Goal: Task Accomplishment & Management: Use online tool/utility

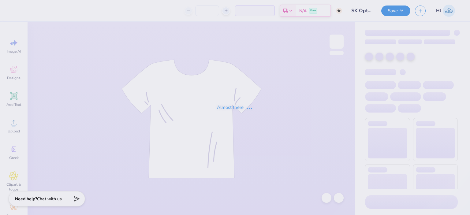
type input "140"
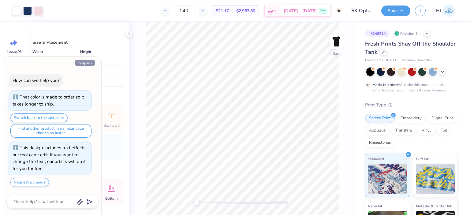
click at [82, 66] on button "Collapse" at bounding box center [85, 63] width 21 height 6
type textarea "x"
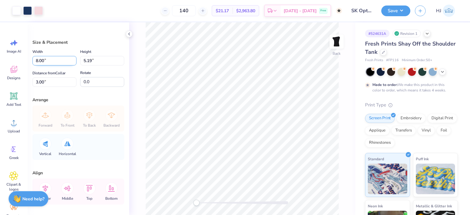
click at [51, 59] on input "8.00" at bounding box center [54, 60] width 44 height 9
type input "6.00"
type input "3.89"
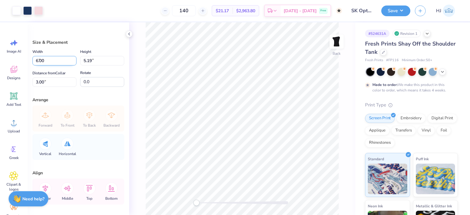
type input "3.65"
click at [48, 84] on input "3.65" at bounding box center [54, 81] width 44 height 9
click at [49, 83] on input "3.65" at bounding box center [54, 81] width 44 height 9
type input "3"
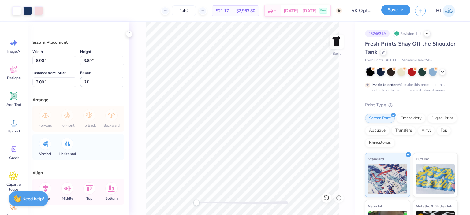
click at [399, 13] on button "Save" at bounding box center [395, 10] width 29 height 11
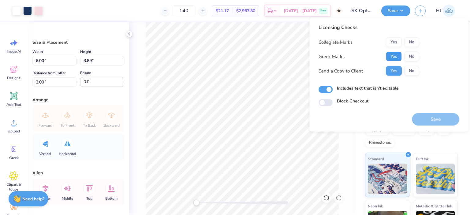
click at [391, 57] on button "Yes" at bounding box center [394, 57] width 16 height 10
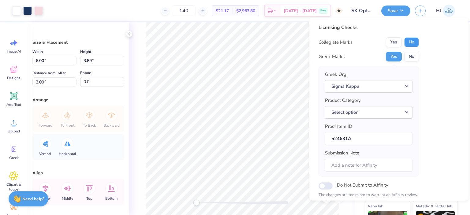
click at [413, 41] on button "No" at bounding box center [411, 42] width 15 height 10
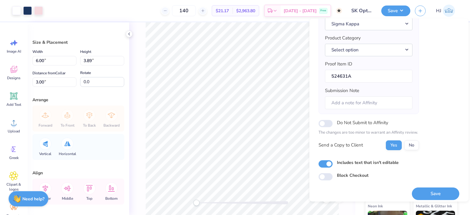
scroll to position [67, 0]
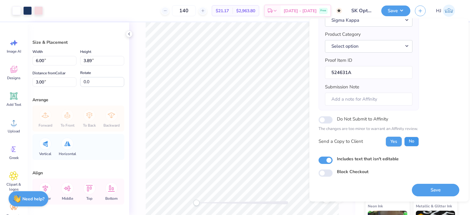
click at [414, 142] on button "No" at bounding box center [411, 142] width 15 height 10
click at [427, 190] on button "Save" at bounding box center [435, 190] width 47 height 13
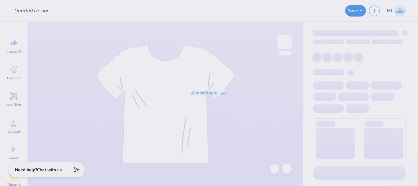
type input "Gym Shirt"
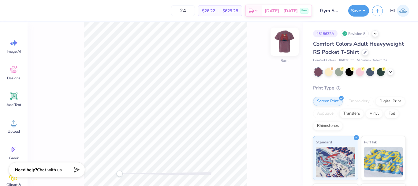
click at [289, 35] on img at bounding box center [284, 41] width 24 height 24
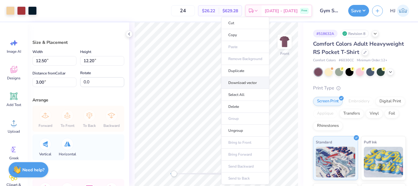
click at [247, 83] on li "Download vector" at bounding box center [245, 83] width 48 height 12
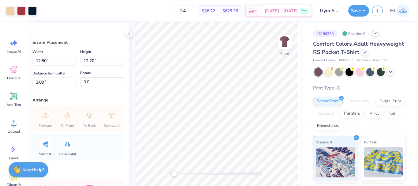
click at [376, 35] on icon at bounding box center [375, 33] width 5 height 5
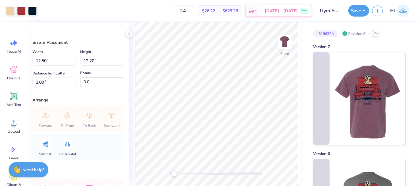
click at [376, 34] on icon at bounding box center [375, 33] width 5 height 5
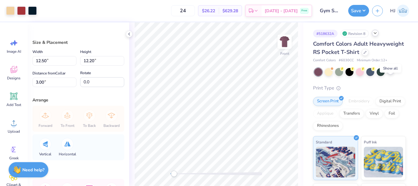
click at [390, 74] on icon at bounding box center [390, 71] width 5 height 5
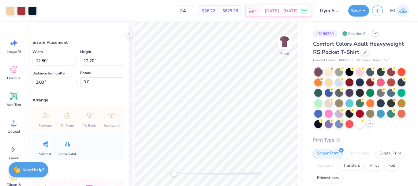
click at [377, 33] on icon at bounding box center [375, 33] width 5 height 5
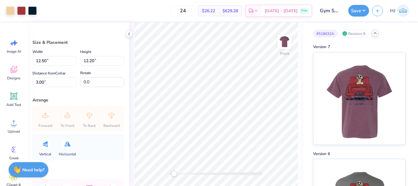
click at [377, 32] on icon at bounding box center [375, 33] width 5 height 5
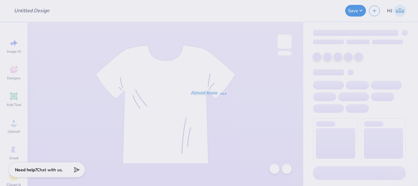
type input "Gym Shirt"
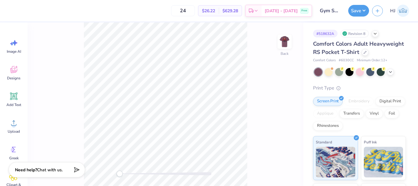
click at [352, 33] on div "Revision 8" at bounding box center [355, 34] width 28 height 8
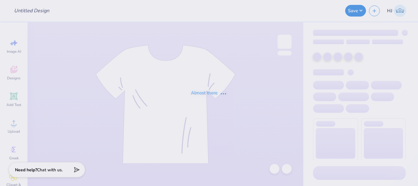
type input "Gym Shirt"
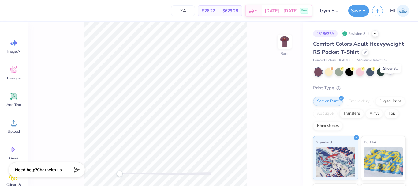
click at [390, 74] on icon at bounding box center [390, 71] width 5 height 5
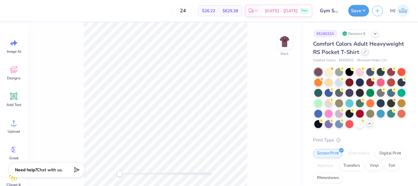
click at [364, 53] on icon at bounding box center [365, 51] width 3 height 3
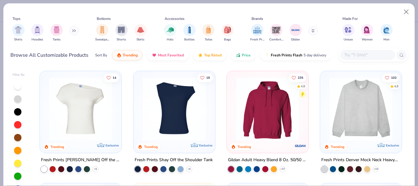
click at [361, 53] on input "text" at bounding box center [367, 54] width 47 height 7
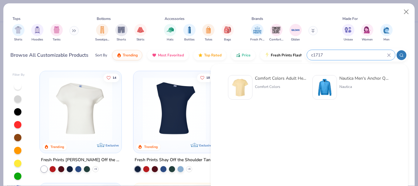
type input "c1717"
click at [271, 80] on div "Comfort Colors Adult Heavyweight T-Shirt" at bounding box center [280, 78] width 51 height 6
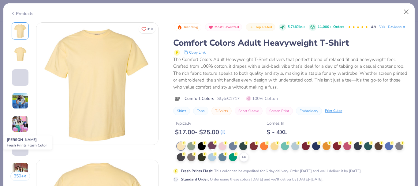
click at [212, 149] on div at bounding box center [212, 145] width 8 height 8
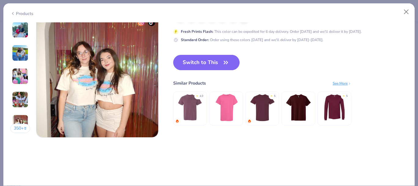
scroll to position [826, 0]
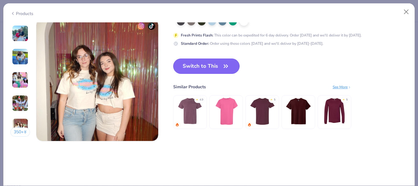
click at [214, 66] on button "Switch to This" at bounding box center [206, 65] width 66 height 15
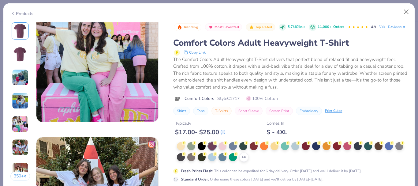
scroll to position [478, 0]
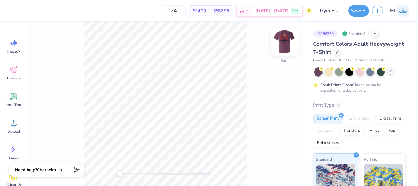
click at [286, 43] on img at bounding box center [284, 41] width 24 height 24
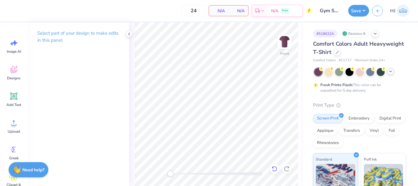
click at [277, 169] on icon at bounding box center [274, 169] width 5 height 6
click at [12, 125] on icon at bounding box center [13, 122] width 9 height 9
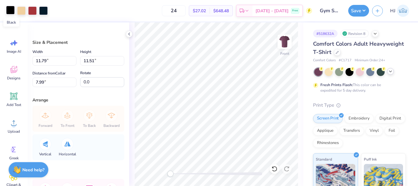
click at [9, 8] on div at bounding box center [10, 10] width 9 height 9
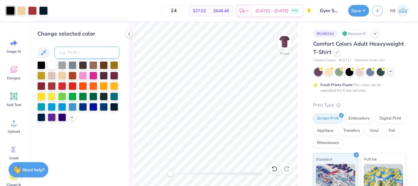
click at [74, 51] on input at bounding box center [86, 53] width 65 height 12
type input "296"
click at [130, 33] on icon at bounding box center [129, 34] width 5 height 5
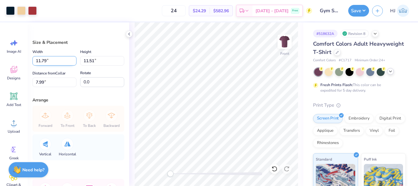
click at [55, 63] on input "11.79" at bounding box center [54, 60] width 44 height 9
type input "12.50"
type input "12.20"
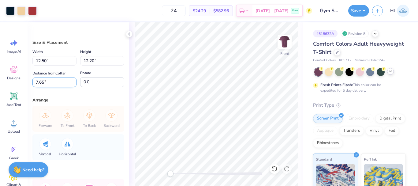
click at [57, 84] on input "7.65" at bounding box center [54, 81] width 44 height 9
type input "3"
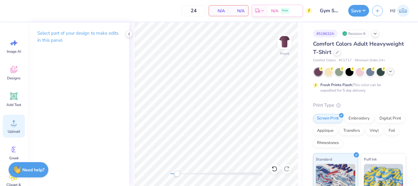
click at [20, 121] on div "Upload" at bounding box center [14, 125] width 22 height 23
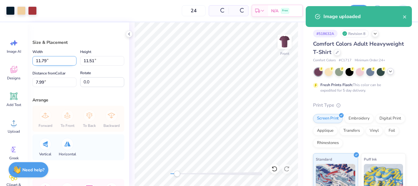
click at [55, 62] on input "11.79" at bounding box center [54, 60] width 44 height 9
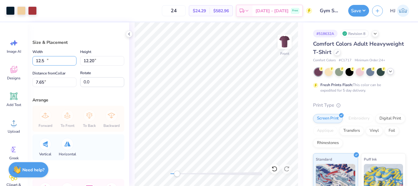
type input "12.50"
type input "12.20"
click at [55, 81] on input "7.65" at bounding box center [54, 81] width 44 height 9
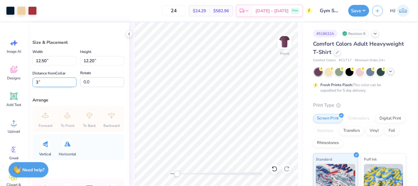
type input "3"
click at [45, 11] on div "24 $24.29 Per Item $582.96 Total Est. Delivery Oct 9 - 12 Free" at bounding box center [176, 10] width 272 height 21
click at [361, 8] on button "Save" at bounding box center [358, 10] width 21 height 12
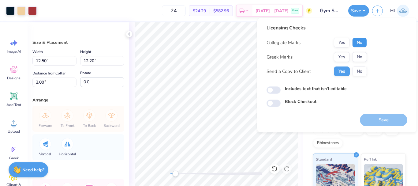
click at [358, 44] on button "No" at bounding box center [359, 43] width 15 height 10
click at [360, 55] on button "No" at bounding box center [359, 57] width 15 height 10
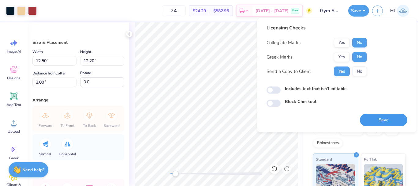
click at [394, 120] on button "Save" at bounding box center [383, 120] width 47 height 13
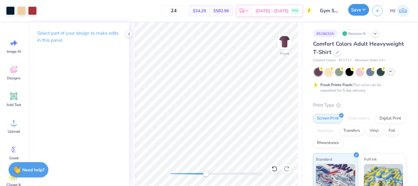
click at [365, 12] on button "Save" at bounding box center [358, 10] width 21 height 12
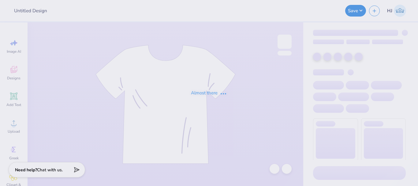
type input "Tanks for LOX"
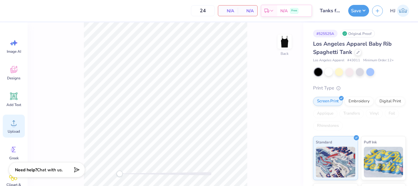
click at [13, 125] on circle at bounding box center [14, 125] width 4 height 4
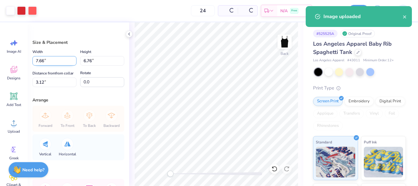
click at [58, 62] on input "7.66" at bounding box center [54, 60] width 44 height 9
type input "5.50"
type input "4.86"
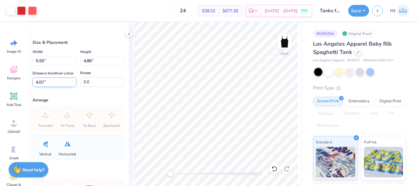
click at [49, 87] on input "4.07" at bounding box center [54, 81] width 44 height 9
type input "1.5"
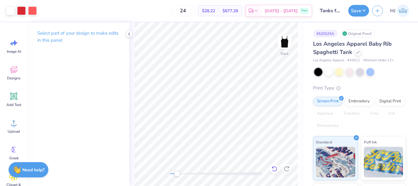
click at [277, 167] on div "Back" at bounding box center [216, 103] width 174 height 163
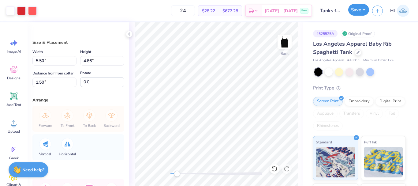
click at [357, 11] on button "Save" at bounding box center [358, 10] width 21 height 12
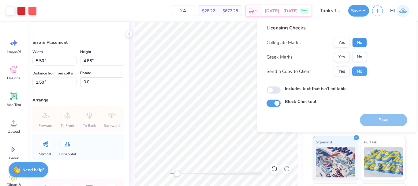
click at [359, 44] on button "No" at bounding box center [359, 43] width 15 height 10
click at [360, 53] on button "No" at bounding box center [359, 57] width 15 height 10
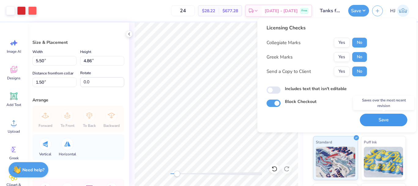
click at [389, 119] on button "Save" at bounding box center [383, 120] width 47 height 13
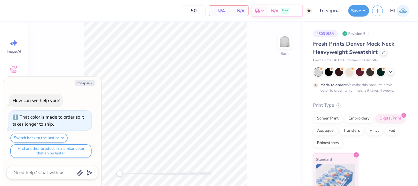
type textarea "x"
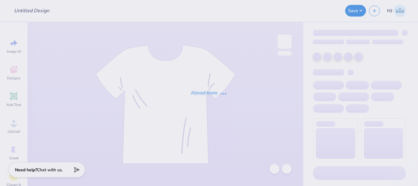
type input "tri sigma slumber shirt"
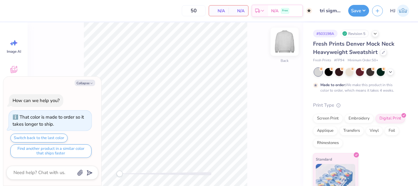
click at [288, 41] on img at bounding box center [284, 41] width 24 height 24
click at [84, 82] on button "Collapse" at bounding box center [85, 83] width 21 height 6
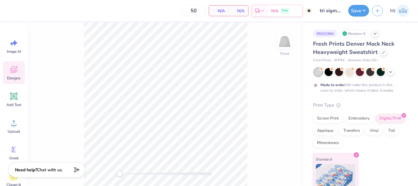
click at [13, 76] on span "Designs" at bounding box center [13, 78] width 13 height 5
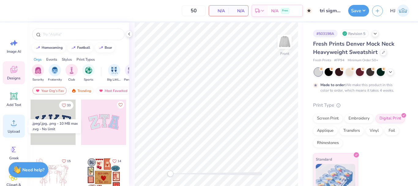
click at [12, 125] on circle at bounding box center [14, 125] width 4 height 4
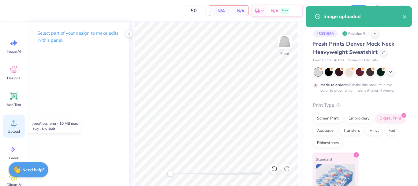
click at [18, 127] on div "Upload" at bounding box center [14, 125] width 22 height 23
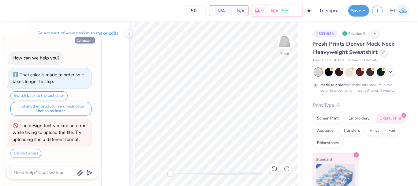
click at [90, 40] on icon "button" at bounding box center [92, 41] width 4 height 4
type textarea "x"
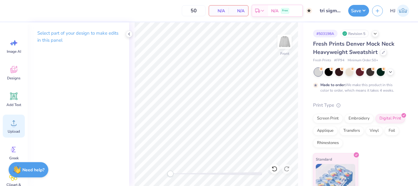
click at [15, 126] on circle at bounding box center [14, 125] width 4 height 4
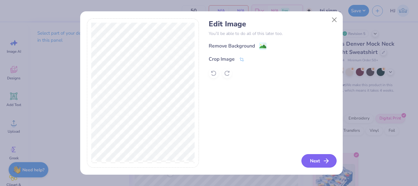
click at [326, 159] on icon "button" at bounding box center [326, 160] width 7 height 7
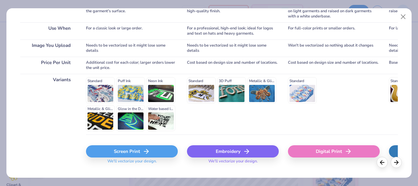
scroll to position [119, 0]
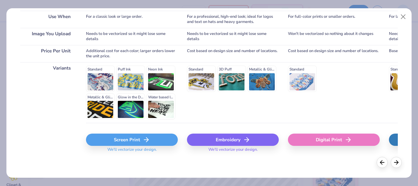
click at [324, 138] on div "Digital Print" at bounding box center [334, 139] width 92 height 12
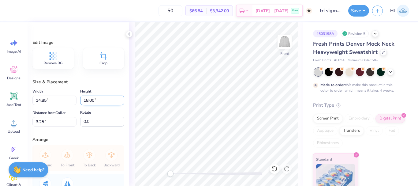
click at [96, 99] on input "18.00" at bounding box center [102, 99] width 44 height 9
click at [58, 103] on input "14.85" at bounding box center [54, 99] width 44 height 9
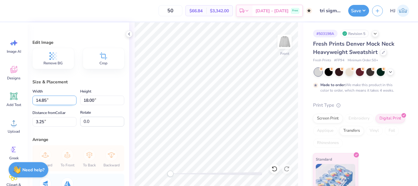
click at [58, 103] on input "14.85" at bounding box center [54, 99] width 44 height 9
type input "12.00"
type input "14.55"
click at [55, 118] on input "4.98" at bounding box center [54, 121] width 44 height 9
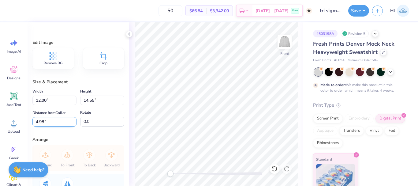
click at [55, 118] on input "4.98" at bounding box center [54, 121] width 44 height 9
type input "3"
click at [289, 39] on img at bounding box center [284, 41] width 24 height 24
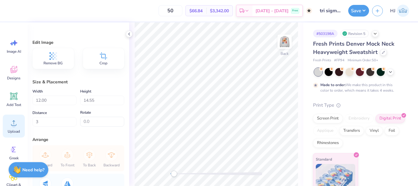
click at [14, 126] on circle at bounding box center [14, 125] width 4 height 4
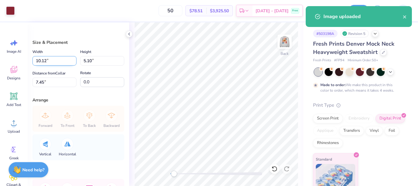
click at [55, 63] on input "10.12" at bounding box center [54, 60] width 44 height 9
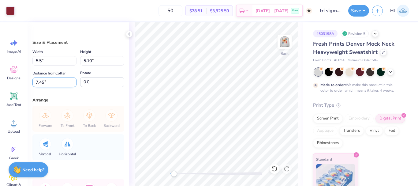
type input "5.50"
type input "2.77"
click at [58, 78] on input "8.61" at bounding box center [54, 81] width 44 height 9
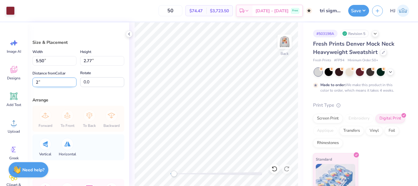
type input "2"
click at [278, 46] on div at bounding box center [285, 42] width 28 height 28
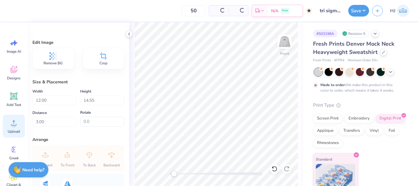
click at [14, 120] on icon at bounding box center [13, 122] width 9 height 9
click at [10, 124] on icon at bounding box center [13, 122] width 9 height 9
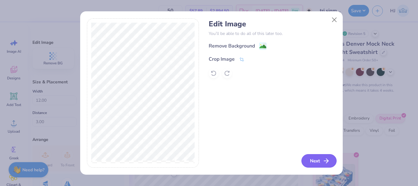
click at [327, 160] on icon "button" at bounding box center [326, 160] width 7 height 7
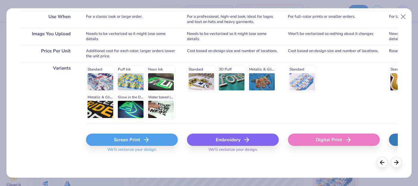
click at [323, 137] on div "Digital Print" at bounding box center [334, 139] width 92 height 12
type input "14.86"
type input "18.00"
type input "3.25"
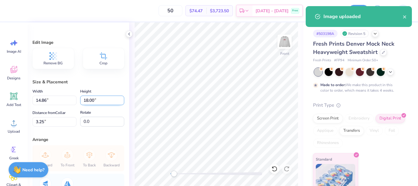
click at [97, 101] on input "18.00" at bounding box center [102, 99] width 44 height 9
type input "15"
type input "12.38"
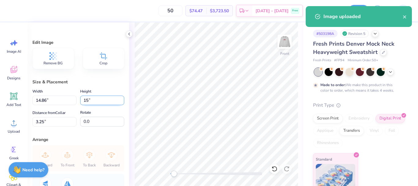
type input "15.00"
type input "4.75"
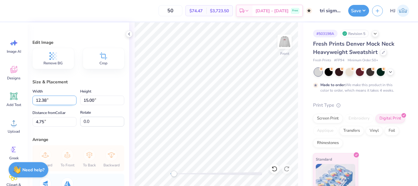
click at [64, 100] on input "12.38" at bounding box center [54, 99] width 44 height 9
type input "12.00"
type input "14.54"
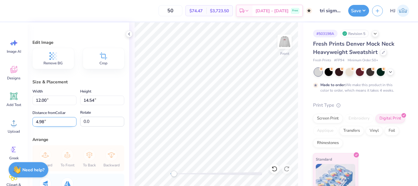
click at [57, 123] on input "4.98" at bounding box center [54, 121] width 44 height 9
type input "3.00"
click at [284, 42] on img at bounding box center [284, 41] width 24 height 24
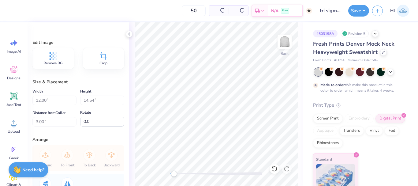
type input "12.01"
type input "0.53"
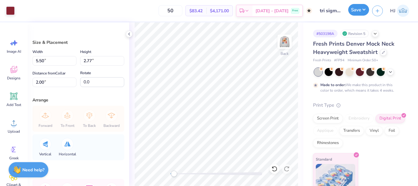
click at [361, 13] on button "Save" at bounding box center [358, 10] width 21 height 12
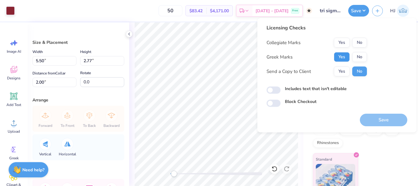
click at [342, 54] on button "Yes" at bounding box center [342, 57] width 16 height 10
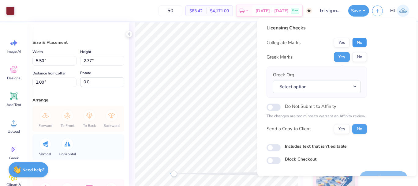
click at [359, 43] on button "No" at bounding box center [359, 43] width 15 height 10
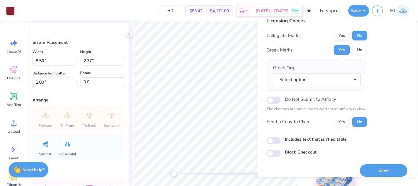
scroll to position [13, 0]
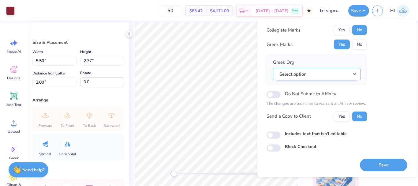
click at [341, 73] on button "Select option" at bounding box center [317, 74] width 88 height 13
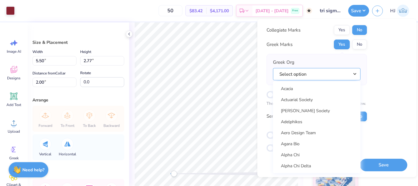
click at [322, 75] on button "Select option" at bounding box center [317, 74] width 88 height 13
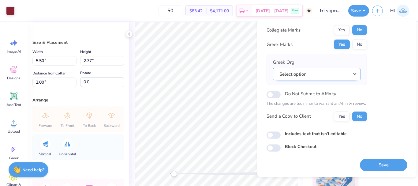
click at [322, 75] on button "Select option" at bounding box center [317, 74] width 88 height 13
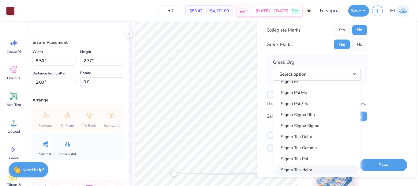
scroll to position [4110, 0]
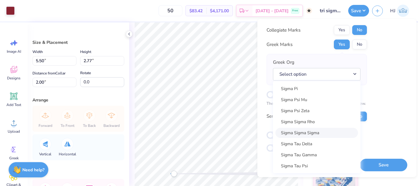
click at [321, 132] on link "Sigma Sigma Sigma" at bounding box center [316, 133] width 83 height 10
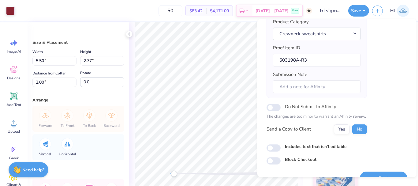
scroll to position [93, 0]
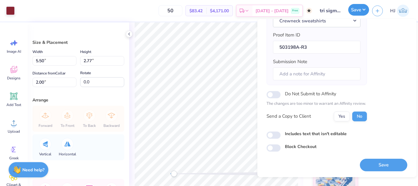
click at [364, 10] on button "Save" at bounding box center [358, 10] width 21 height 12
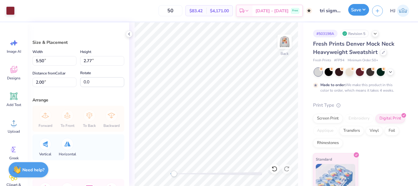
click at [364, 10] on button "Save" at bounding box center [358, 10] width 21 height 12
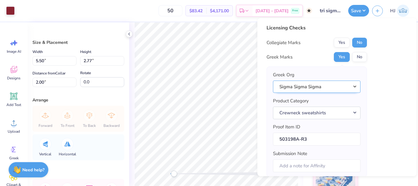
click at [347, 87] on button "Sigma Sigma Sigma" at bounding box center [317, 86] width 88 height 13
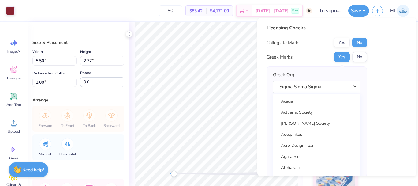
scroll to position [20, 0]
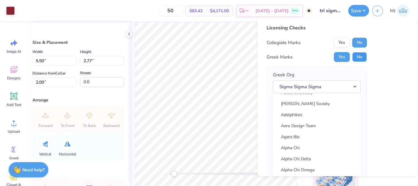
click at [358, 53] on button "No" at bounding box center [359, 57] width 15 height 10
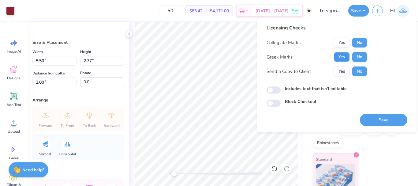
click at [345, 56] on button "Yes" at bounding box center [342, 57] width 16 height 10
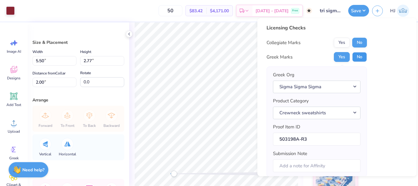
click at [364, 58] on button "No" at bounding box center [359, 57] width 15 height 10
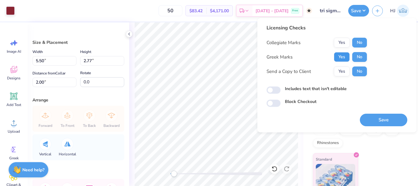
click at [343, 57] on button "Yes" at bounding box center [342, 57] width 16 height 10
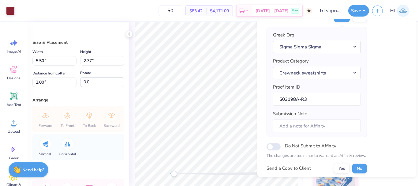
scroll to position [93, 0]
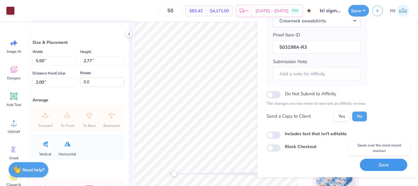
click at [374, 162] on button "Save" at bounding box center [383, 165] width 47 height 13
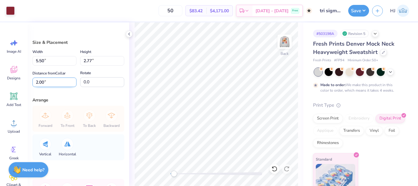
click at [57, 84] on input "2.00" at bounding box center [54, 81] width 44 height 9
type input "1"
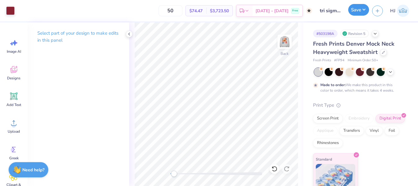
click at [364, 7] on button "Save" at bounding box center [358, 10] width 21 height 12
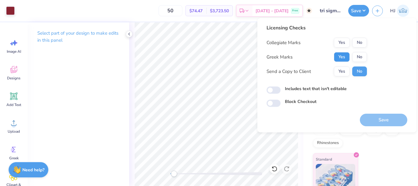
click at [344, 54] on button "Yes" at bounding box center [342, 57] width 16 height 10
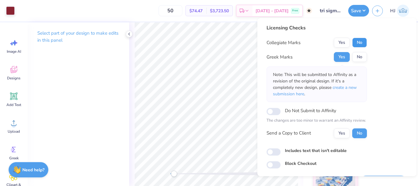
click at [360, 43] on button "No" at bounding box center [359, 43] width 15 height 10
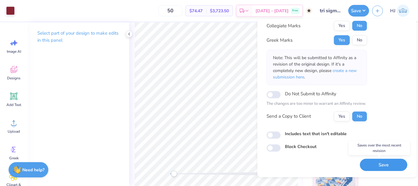
click at [378, 163] on button "Save" at bounding box center [383, 165] width 47 height 13
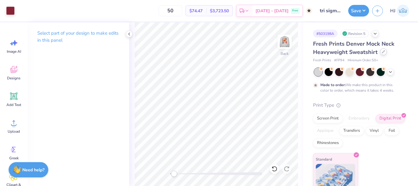
click at [383, 54] on div at bounding box center [383, 51] width 7 height 7
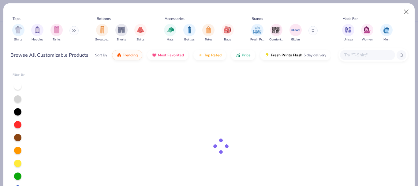
click at [362, 54] on input "text" at bounding box center [367, 54] width 47 height 7
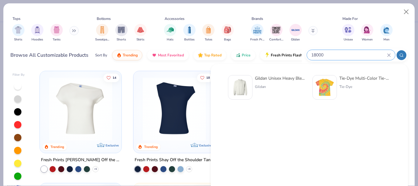
type input "18000"
click at [261, 78] on div "Gildan Unisex Heavy Blend™ Crewneck Sweatshirt - 18000" at bounding box center [280, 78] width 51 height 6
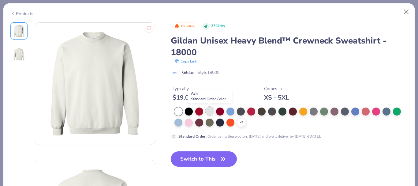
click at [210, 111] on div at bounding box center [210, 111] width 8 height 8
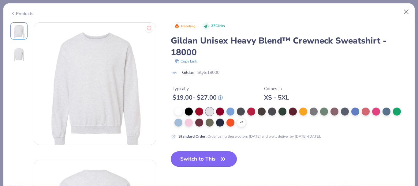
click at [214, 158] on button "Switch to This" at bounding box center [204, 158] width 66 height 15
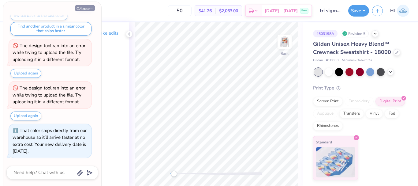
click at [85, 9] on button "Collapse" at bounding box center [85, 8] width 21 height 6
type textarea "x"
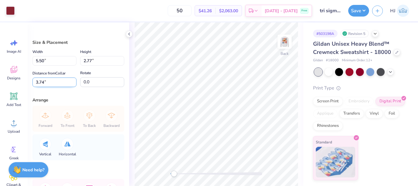
click at [47, 82] on input "3.74" at bounding box center [54, 81] width 44 height 9
type input "3"
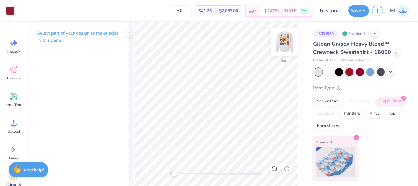
click at [288, 41] on img at bounding box center [284, 41] width 24 height 24
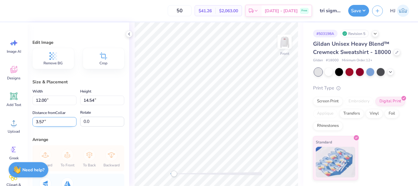
click at [51, 122] on input "3.57" at bounding box center [54, 121] width 44 height 9
type input "3"
click at [363, 12] on button "Save" at bounding box center [358, 10] width 21 height 12
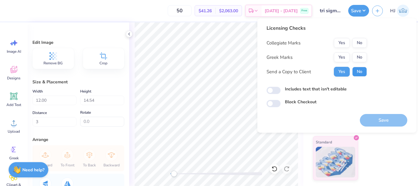
click at [357, 70] on button "No" at bounding box center [359, 72] width 15 height 10
click at [343, 58] on button "Yes" at bounding box center [342, 57] width 16 height 10
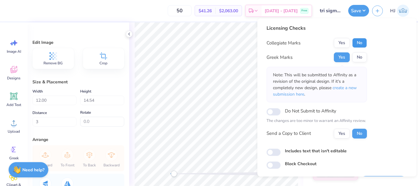
click at [360, 44] on button "No" at bounding box center [359, 43] width 15 height 10
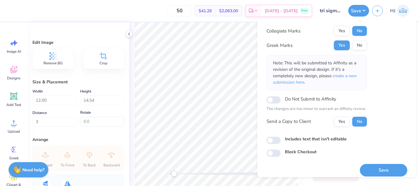
scroll to position [18, 0]
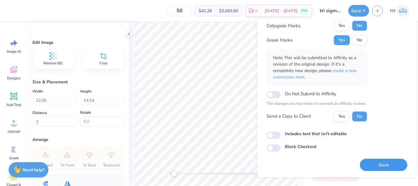
click at [387, 162] on button "Save" at bounding box center [383, 165] width 47 height 13
